Goal: Task Accomplishment & Management: Use online tool/utility

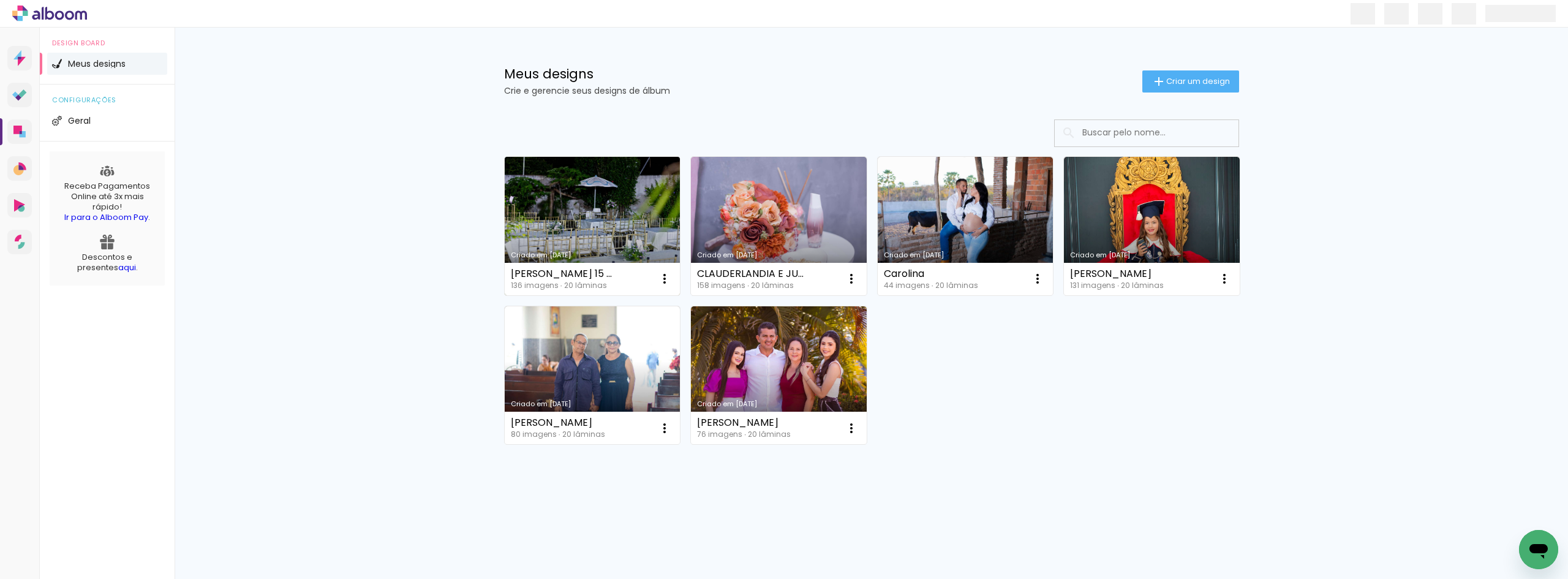
click at [622, 210] on link "Criado em [DATE]" at bounding box center [593, 226] width 176 height 139
